Goal: Task Accomplishment & Management: Complete application form

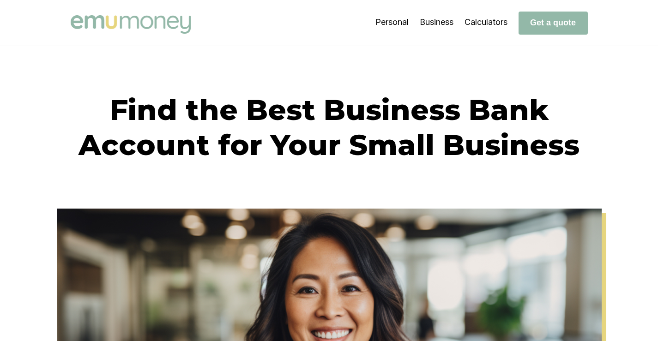
click at [240, 155] on h1 "Find the Best Business Bank Account for Your Small Business" at bounding box center [330, 127] width 518 height 70
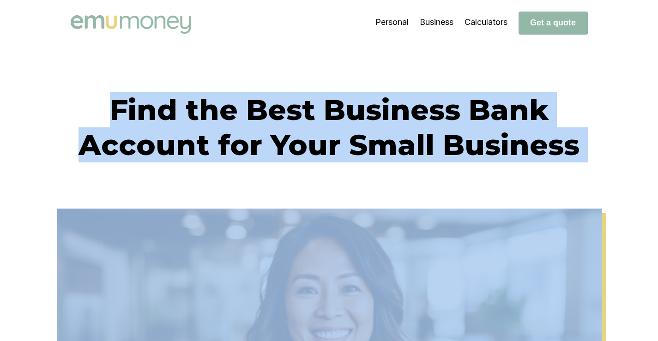
click at [240, 155] on h1 "Find the Best Business Bank Account for Your Small Business" at bounding box center [330, 127] width 518 height 70
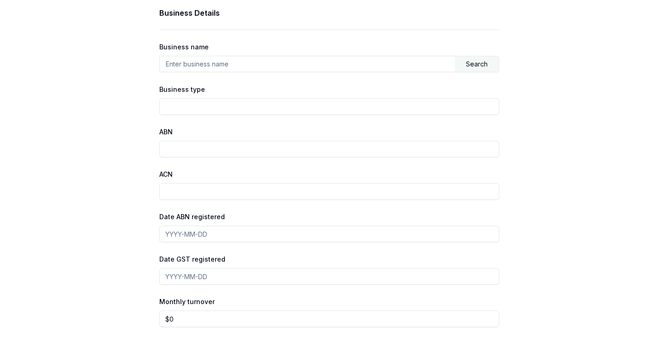
scroll to position [585, 0]
